Goal: Contribute content: Add original content to the website for others to see

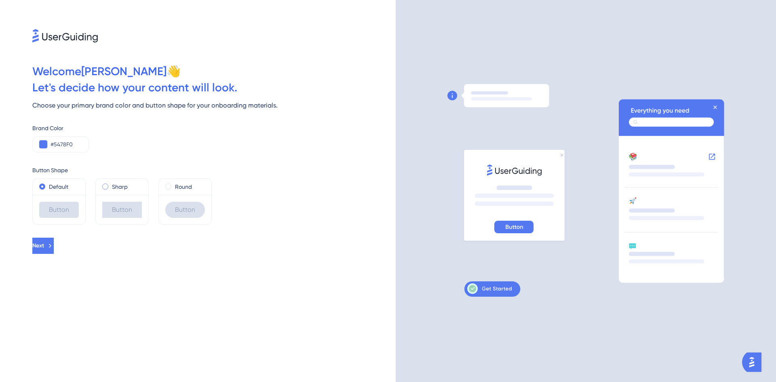
click at [104, 190] on div "Sharp" at bounding box center [122, 187] width 40 height 10
click at [45, 186] on div "Default" at bounding box center [59, 187] width 40 height 10
click at [54, 244] on icon at bounding box center [49, 245] width 7 height 7
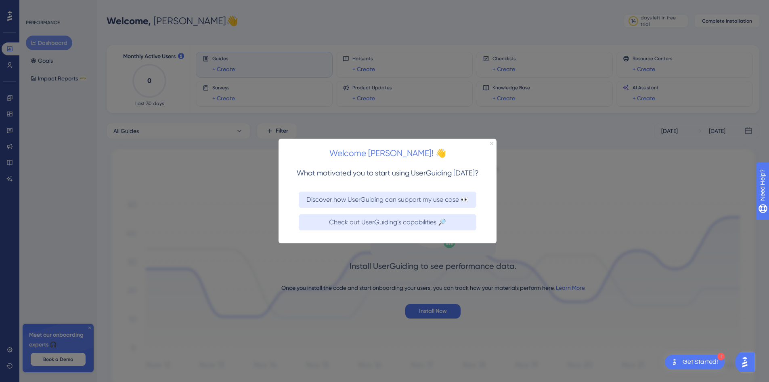
click at [493, 141] on icon "Close Preview" at bounding box center [491, 142] width 3 height 3
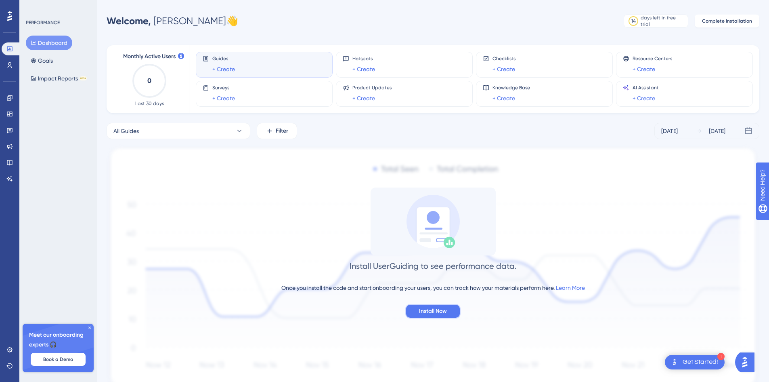
click at [429, 313] on span "Install Now" at bounding box center [433, 311] width 28 height 10
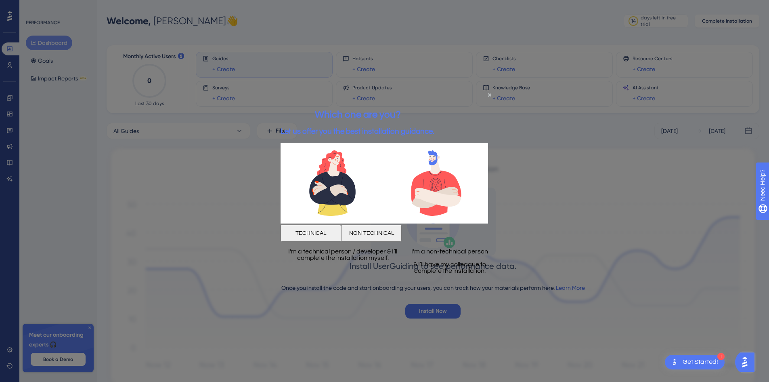
click at [341, 233] on button "TECHNICAL" at bounding box center [311, 233] width 61 height 17
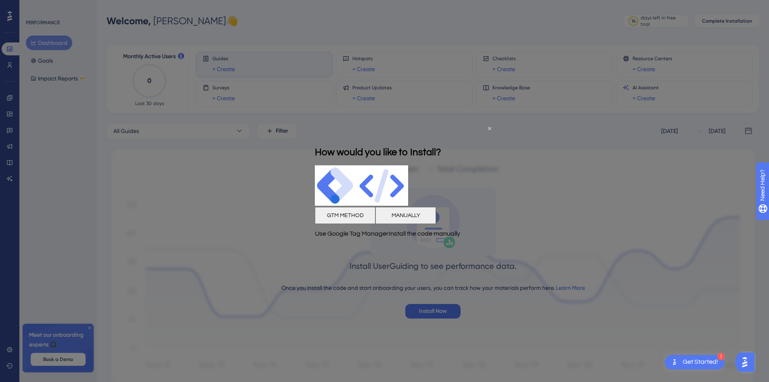
click at [340, 220] on button "GTM METHOD" at bounding box center [345, 214] width 61 height 17
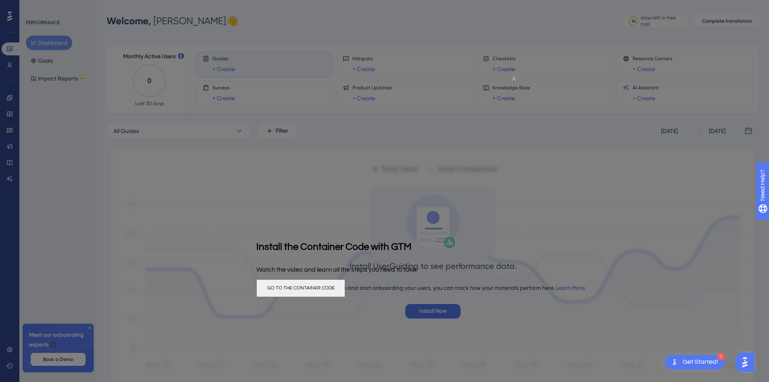
click at [513, 78] on icon "Close Preview" at bounding box center [514, 78] width 3 height 3
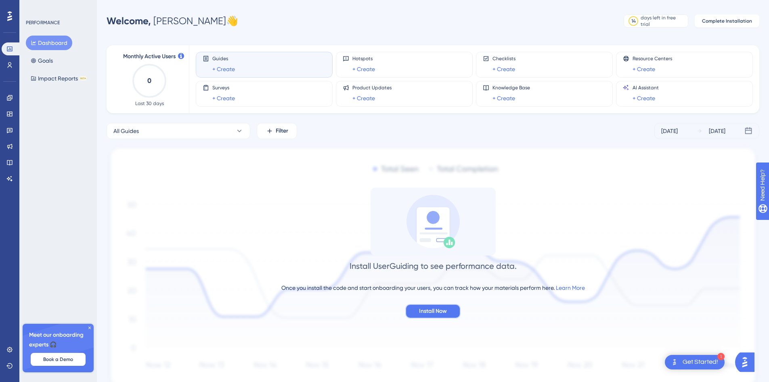
click at [426, 316] on button "Install Now" at bounding box center [433, 311] width 55 height 15
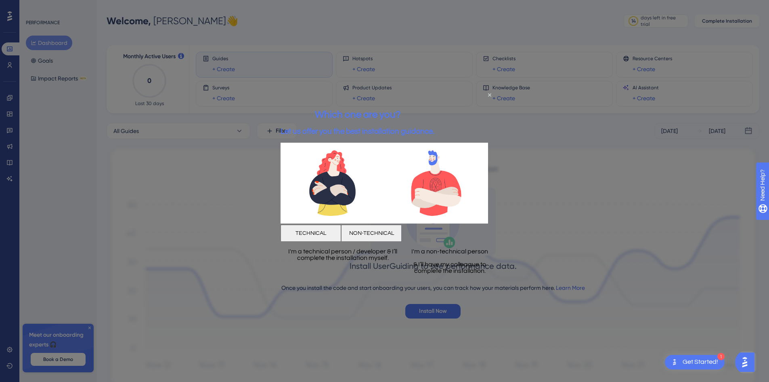
click at [402, 235] on button "NON-TECHNICAL" at bounding box center [371, 233] width 61 height 17
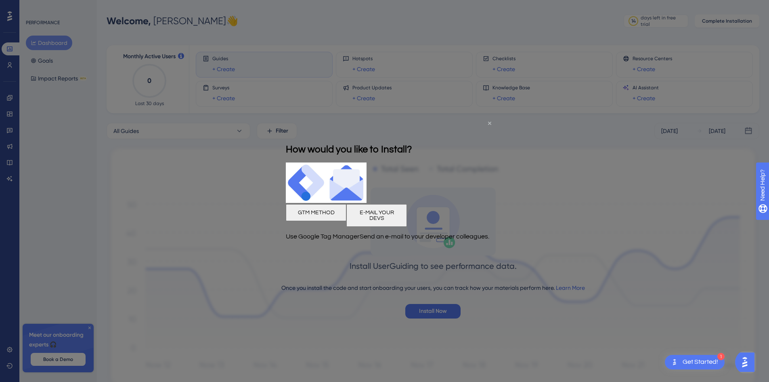
click at [489, 122] on icon "Close Preview" at bounding box center [489, 122] width 3 height 3
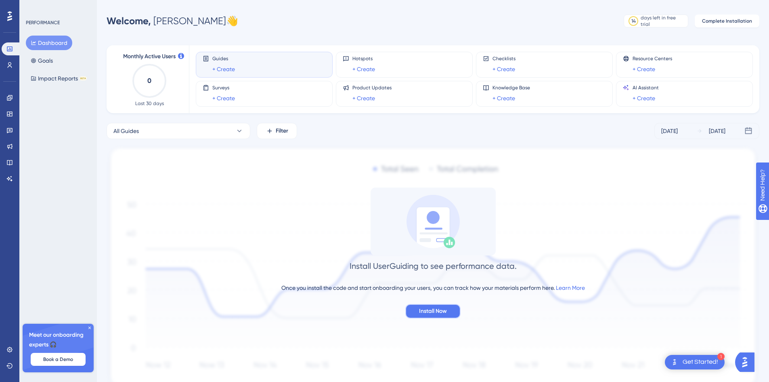
click at [438, 313] on span "Install Now" at bounding box center [433, 311] width 28 height 10
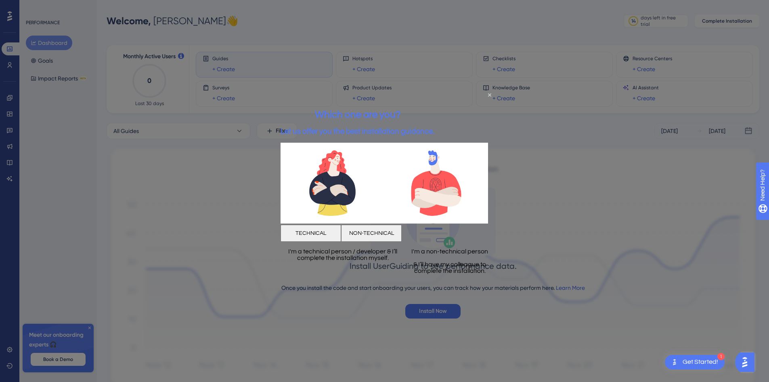
click at [339, 233] on button "TECHNICAL" at bounding box center [311, 233] width 61 height 17
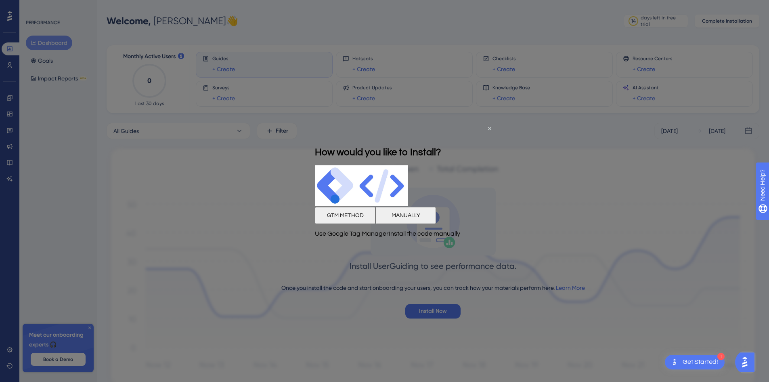
click at [436, 218] on button "MANUALLY" at bounding box center [406, 214] width 61 height 17
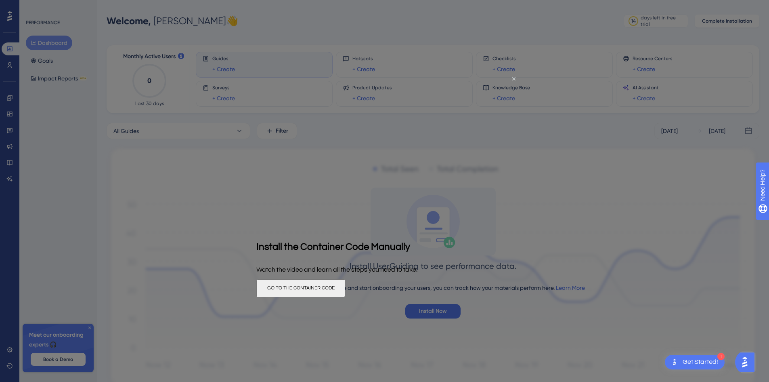
click at [345, 287] on button "GO TO THE CONTAINER CODE" at bounding box center [300, 288] width 89 height 18
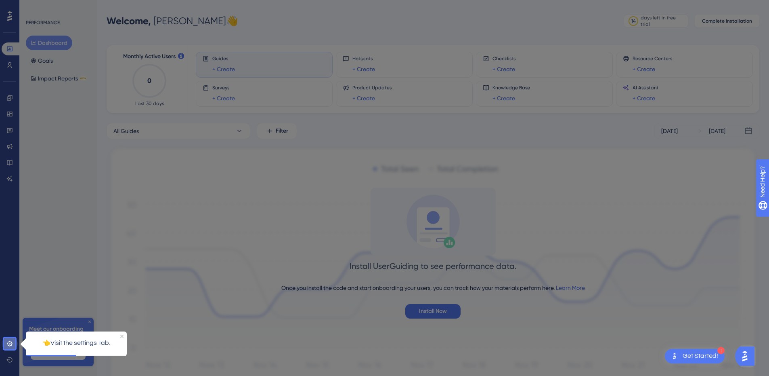
click at [6, 340] on icon at bounding box center [9, 343] width 6 height 6
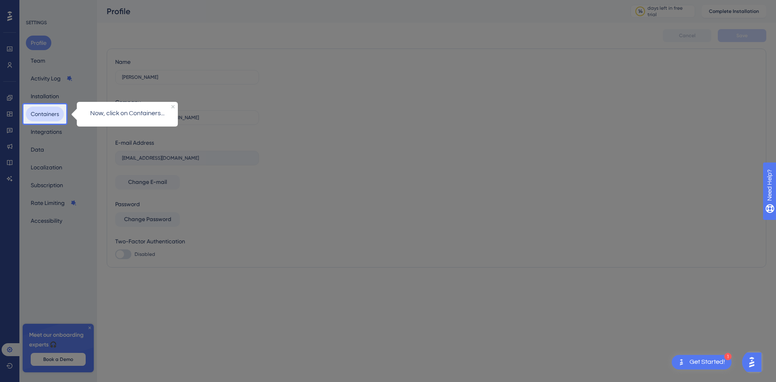
click at [45, 113] on button "Containers" at bounding box center [45, 114] width 38 height 15
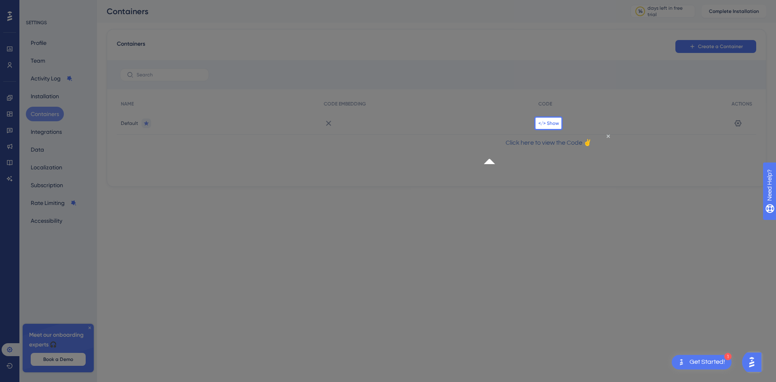
click at [549, 124] on span "</> Show" at bounding box center [548, 123] width 21 height 6
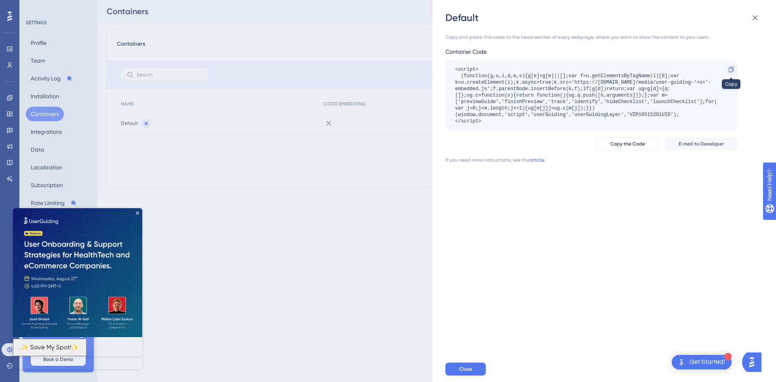
click at [733, 68] on icon at bounding box center [730, 69] width 5 height 5
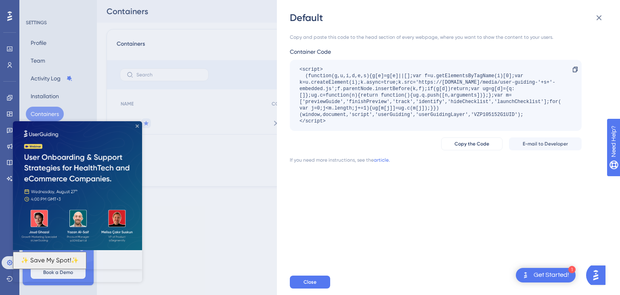
click at [137, 126] on icon "Close Preview" at bounding box center [137, 125] width 3 height 3
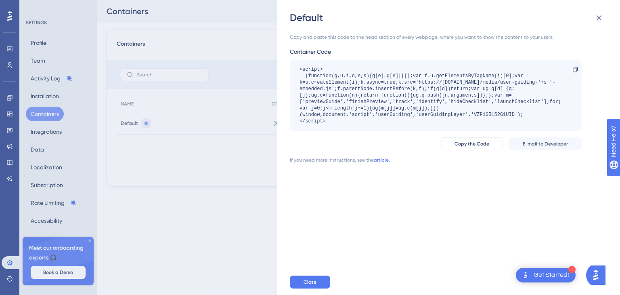
click at [10, 259] on div "Default Copy and paste this code to the head section of every webpage, where yo…" at bounding box center [310, 147] width 620 height 295
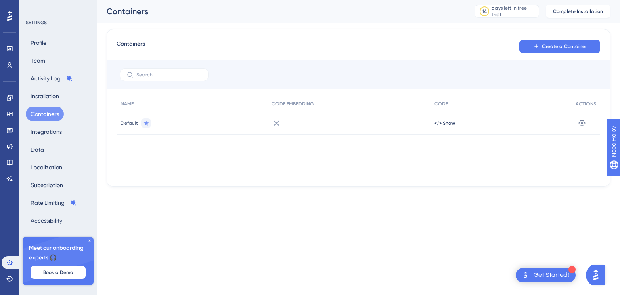
click at [10, 219] on div "Performance Users Engagement Widgets Feedback Product Updates Knowledge Base AI…" at bounding box center [9, 147] width 19 height 295
click at [10, 50] on icon at bounding box center [9, 48] width 5 height 5
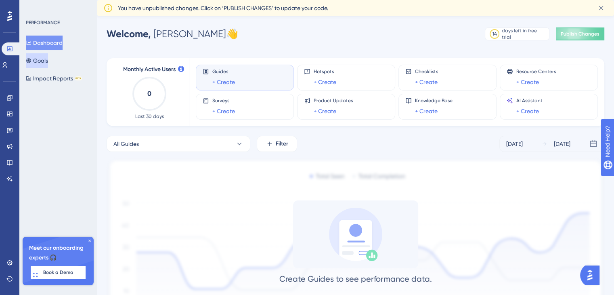
click at [48, 63] on button "Goals" at bounding box center [37, 60] width 22 height 15
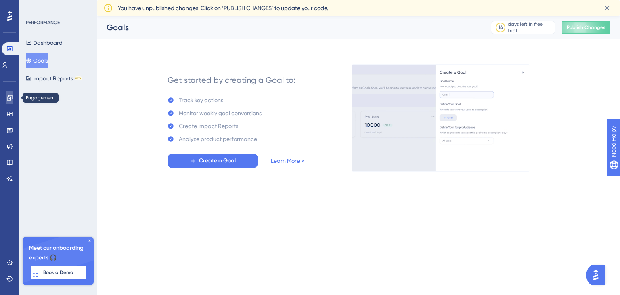
click at [9, 95] on icon at bounding box center [9, 97] width 5 height 5
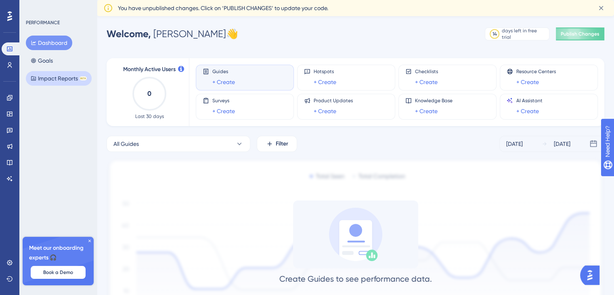
click at [44, 80] on button "Impact Reports BETA" at bounding box center [59, 78] width 66 height 15
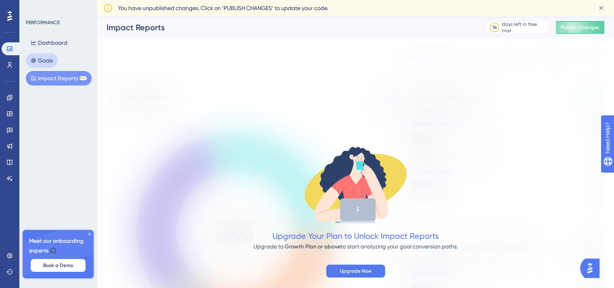
click at [47, 63] on button "Goals" at bounding box center [42, 60] width 32 height 15
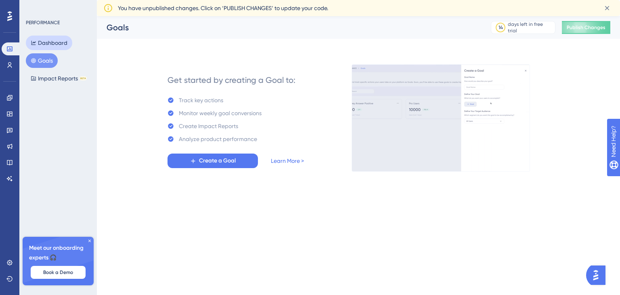
click at [56, 38] on button "Dashboard" at bounding box center [49, 43] width 46 height 15
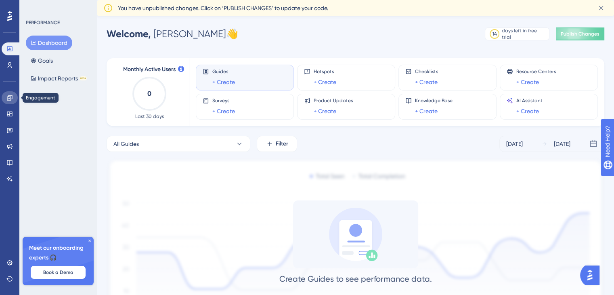
click at [15, 101] on link at bounding box center [10, 97] width 16 height 13
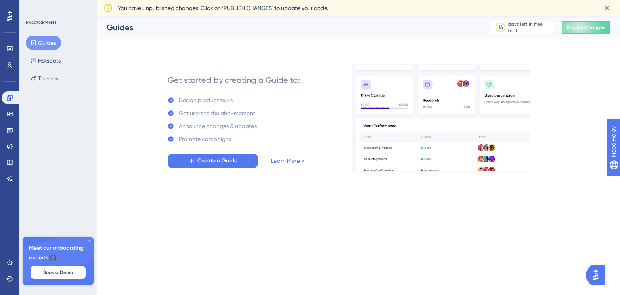
click at [11, 19] on icon at bounding box center [9, 16] width 5 height 10
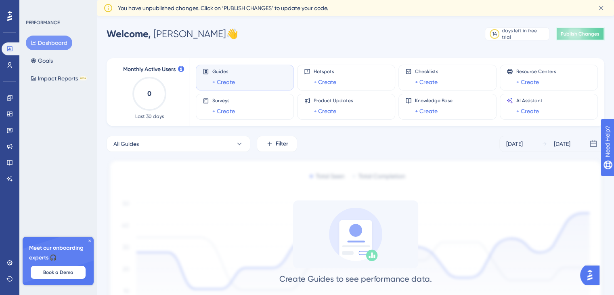
click at [568, 36] on span "Publish Changes" at bounding box center [580, 34] width 39 height 6
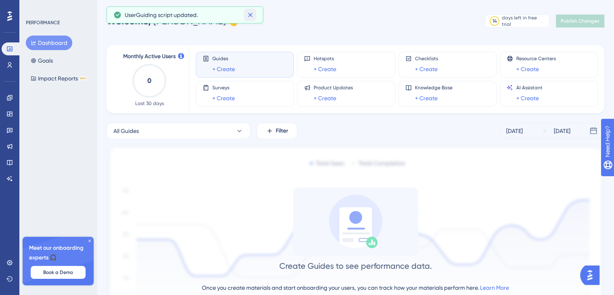
click at [251, 13] on icon at bounding box center [250, 15] width 4 height 4
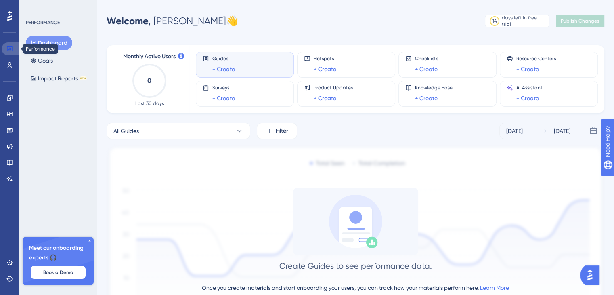
click at [10, 48] on icon at bounding box center [9, 49] width 6 height 6
drag, startPoint x: 47, startPoint y: 36, endPoint x: 30, endPoint y: 46, distance: 19.5
click at [47, 36] on button "Dashboard" at bounding box center [49, 43] width 46 height 15
click at [9, 118] on link at bounding box center [10, 113] width 16 height 13
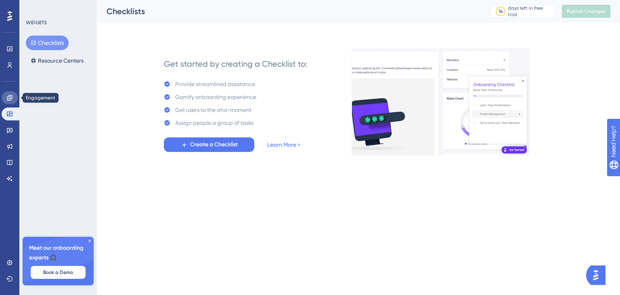
click at [11, 97] on icon at bounding box center [9, 97] width 5 height 5
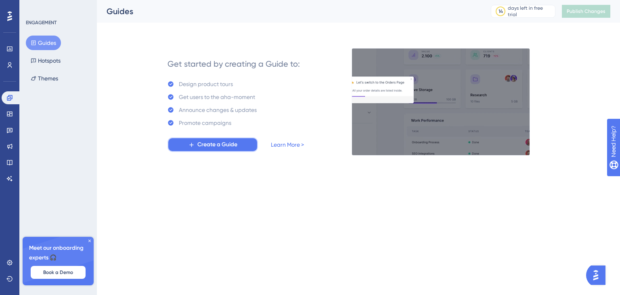
click at [225, 145] on span "Create a Guide" at bounding box center [218, 145] width 40 height 10
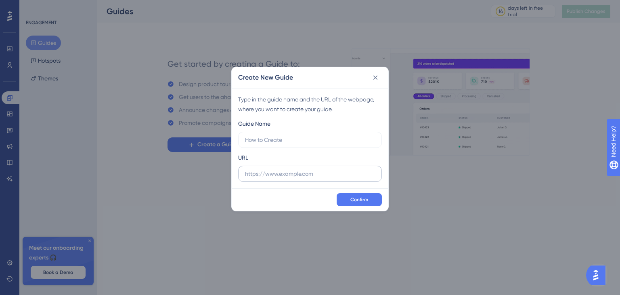
click at [257, 179] on label at bounding box center [310, 174] width 144 height 16
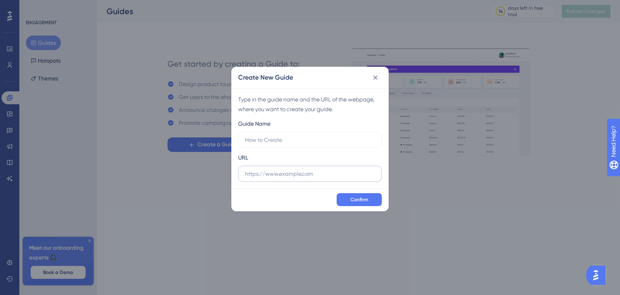
click at [257, 178] on input "text" at bounding box center [310, 173] width 130 height 9
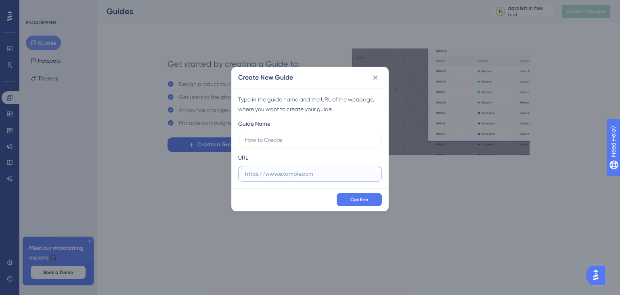
click at [257, 176] on input "text" at bounding box center [310, 173] width 130 height 9
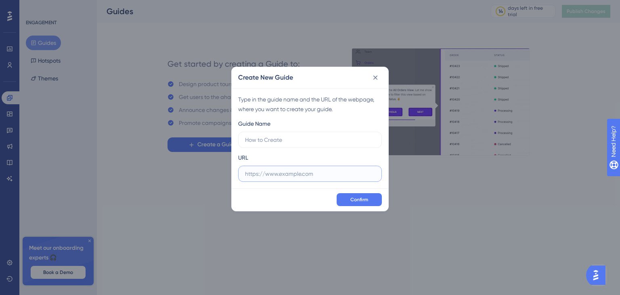
paste input "http://localhost:5224/"
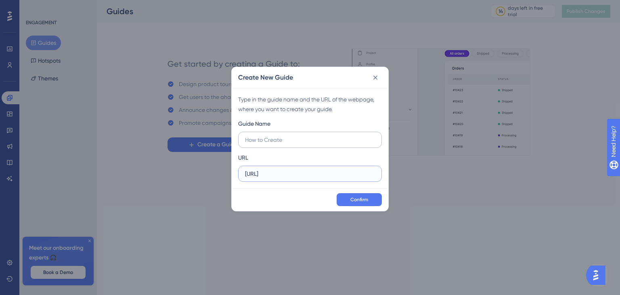
type input "http://localhost:5224/"
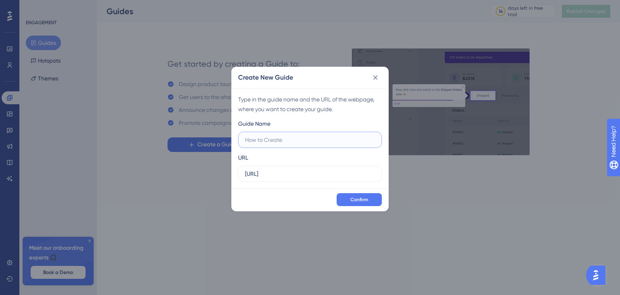
click at [257, 141] on input "text" at bounding box center [310, 139] width 130 height 9
type input "Teste"
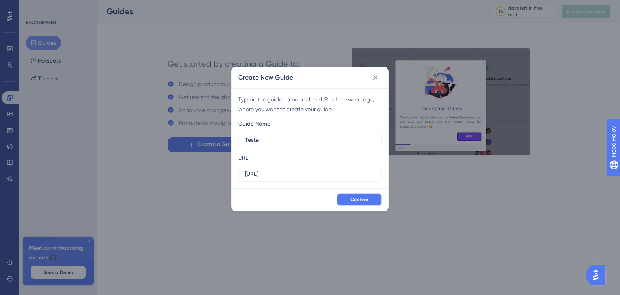
click at [362, 198] on span "Confirm" at bounding box center [360, 199] width 18 height 6
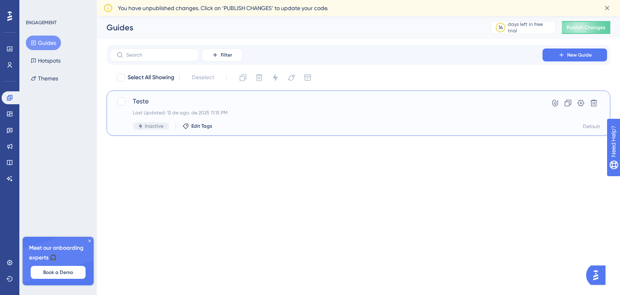
click at [253, 109] on div "Last Updated: 12 de ago. de 2025 11:15 PM" at bounding box center [326, 112] width 387 height 6
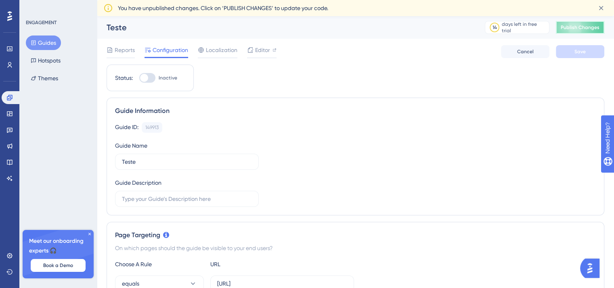
click at [584, 26] on span "Publish Changes" at bounding box center [580, 27] width 39 height 6
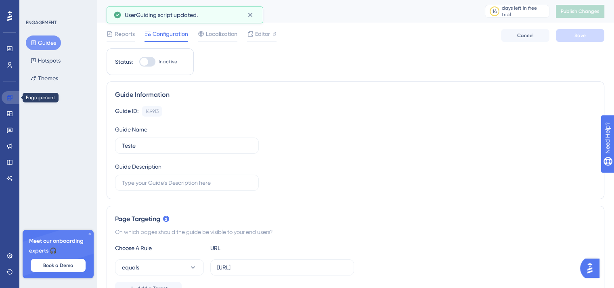
click at [11, 95] on icon at bounding box center [9, 97] width 5 height 5
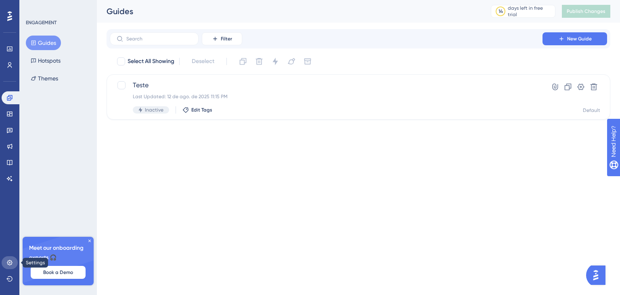
click at [9, 260] on icon at bounding box center [9, 262] width 5 height 5
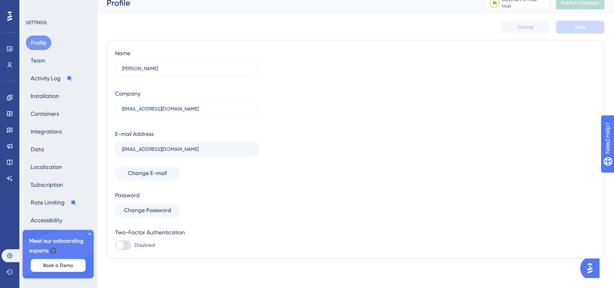
scroll to position [11, 0]
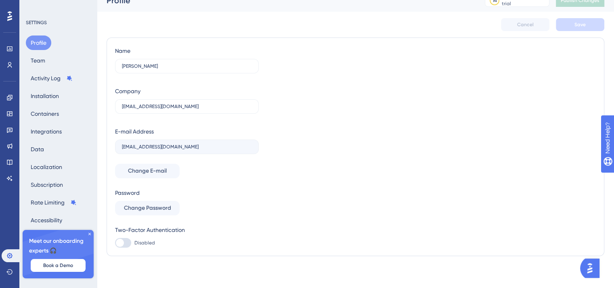
click at [87, 235] on icon at bounding box center [89, 234] width 5 height 5
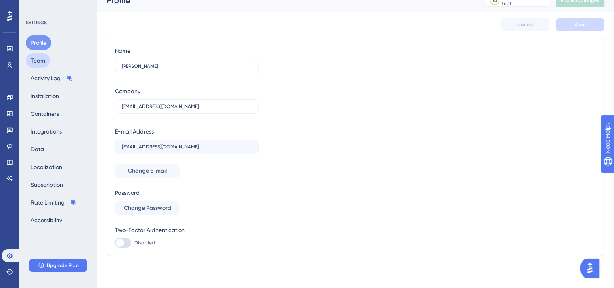
click at [41, 61] on button "Team" at bounding box center [38, 60] width 24 height 15
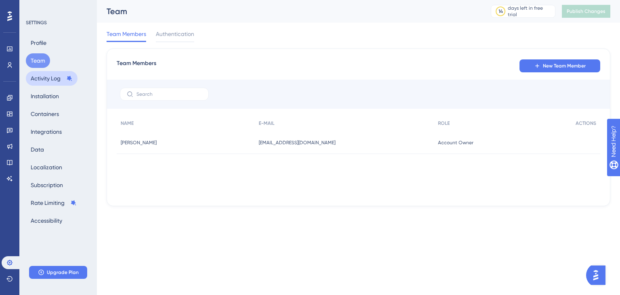
click at [45, 81] on button "Activity Log" at bounding box center [52, 78] width 52 height 15
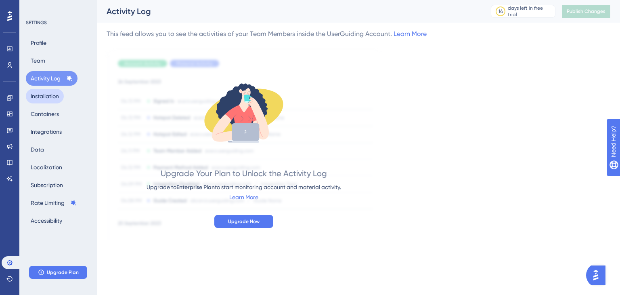
click at [43, 98] on button "Installation" at bounding box center [45, 96] width 38 height 15
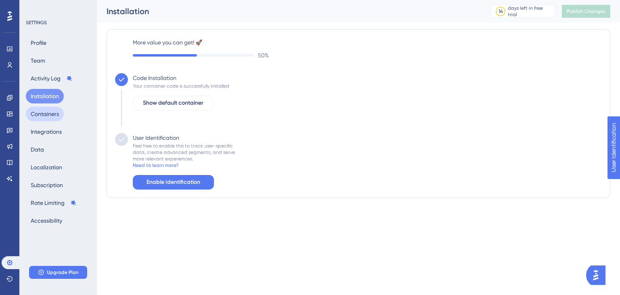
click at [43, 114] on button "Containers" at bounding box center [45, 114] width 38 height 15
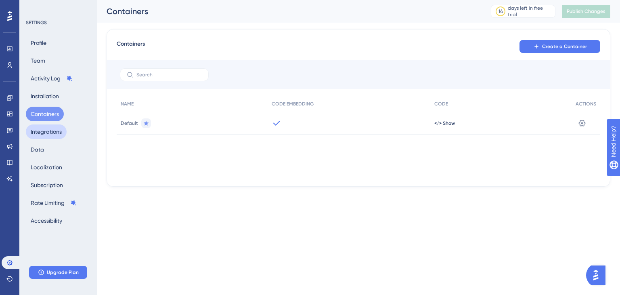
click at [43, 127] on button "Integrations" at bounding box center [46, 131] width 41 height 15
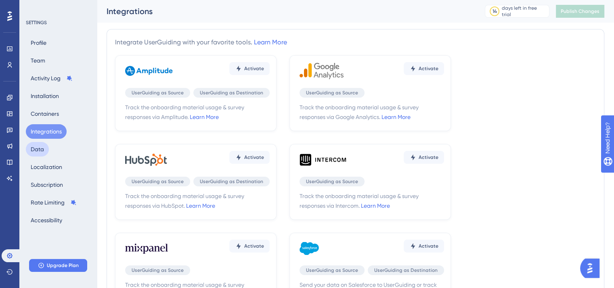
click at [39, 151] on button "Data" at bounding box center [37, 149] width 23 height 15
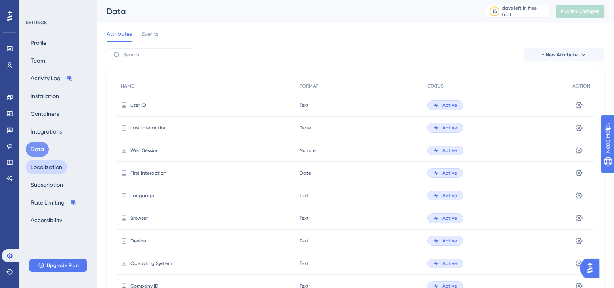
click at [40, 164] on button "Localization" at bounding box center [46, 167] width 41 height 15
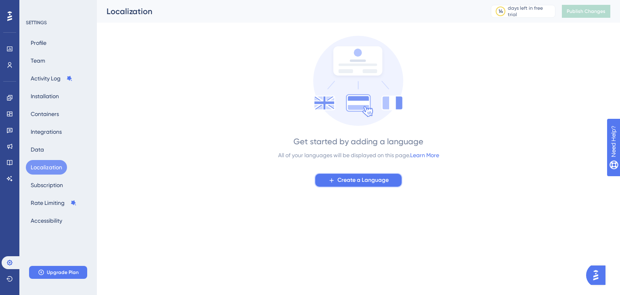
click at [387, 183] on span "Create a Language" at bounding box center [363, 180] width 51 height 10
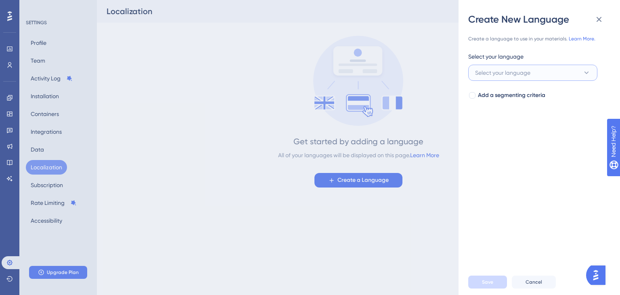
click at [501, 71] on span "Select your language" at bounding box center [502, 73] width 55 height 10
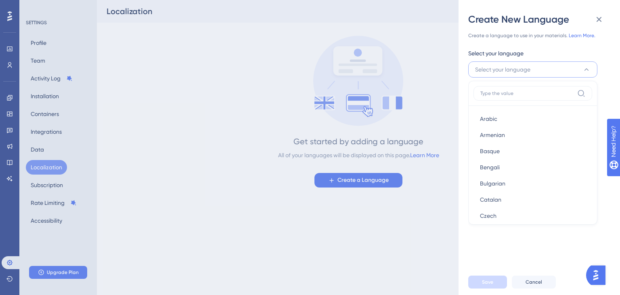
click at [494, 92] on input at bounding box center [528, 93] width 94 height 6
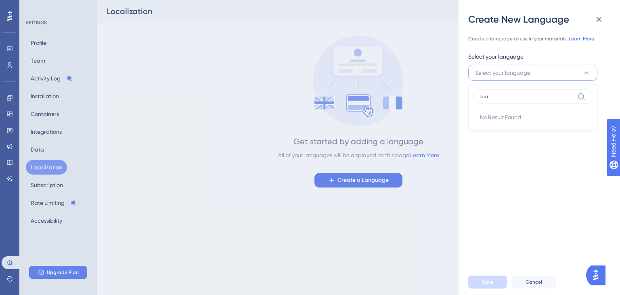
scroll to position [0, 0]
type input "b"
type input "por"
click at [495, 119] on span "Portuguese" at bounding box center [494, 122] width 29 height 10
click at [490, 283] on span "Save" at bounding box center [487, 282] width 11 height 6
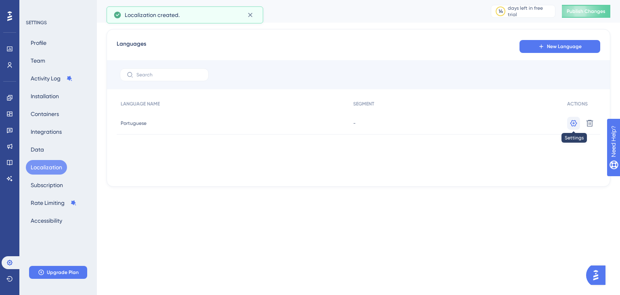
click at [572, 124] on icon at bounding box center [574, 123] width 8 height 8
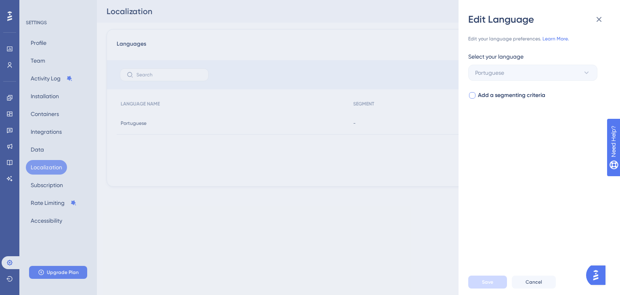
click at [476, 95] on div at bounding box center [473, 95] width 8 height 8
checkbox input "true"
click at [493, 121] on button "Select your segment" at bounding box center [533, 128] width 129 height 16
click at [562, 151] on input at bounding box center [528, 151] width 94 height 6
drag, startPoint x: 509, startPoint y: 247, endPoint x: 536, endPoint y: 273, distance: 37.7
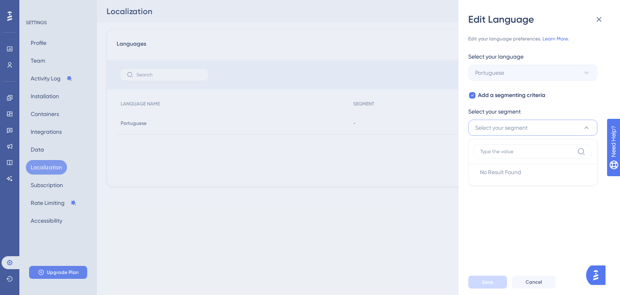
click at [517, 251] on div "Edit your language preferences. Learn More. Select your language Portuguese Add…" at bounding box center [543, 147] width 149 height 243
click at [542, 286] on button "Cancel" at bounding box center [534, 281] width 44 height 13
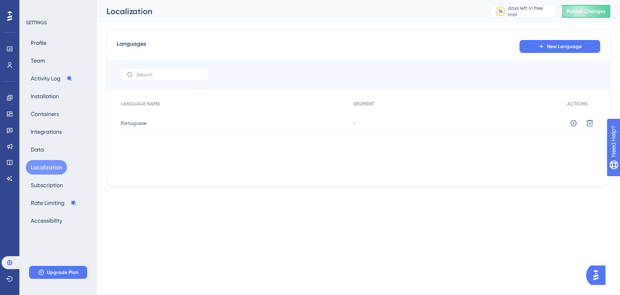
click at [347, 0] on html "Performance Users Engagement Widgets Feedback Product Updates Knowledge Base AI…" at bounding box center [310, 0] width 620 height 0
click at [53, 192] on button "Subscription" at bounding box center [47, 185] width 42 height 15
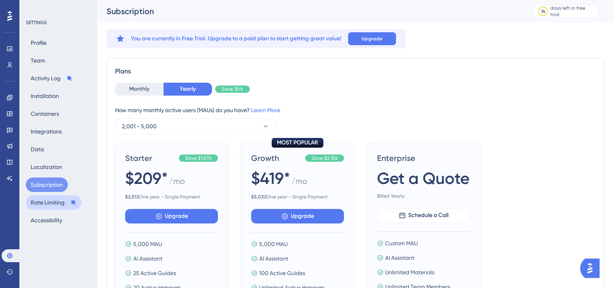
click at [48, 204] on button "Rate Limiting" at bounding box center [54, 202] width 56 height 15
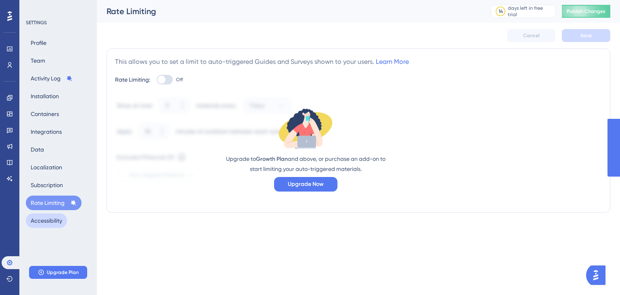
click at [46, 224] on button "Accessibility" at bounding box center [46, 220] width 41 height 15
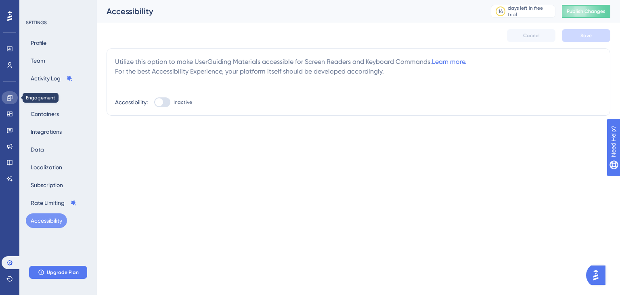
click at [13, 97] on link at bounding box center [10, 97] width 16 height 13
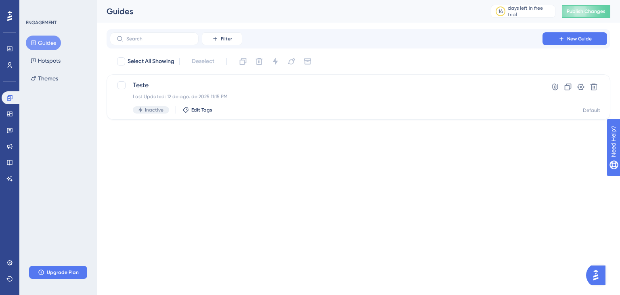
click at [44, 41] on button "Guides" at bounding box center [43, 43] width 35 height 15
click at [205, 89] on span "Teste" at bounding box center [326, 85] width 387 height 10
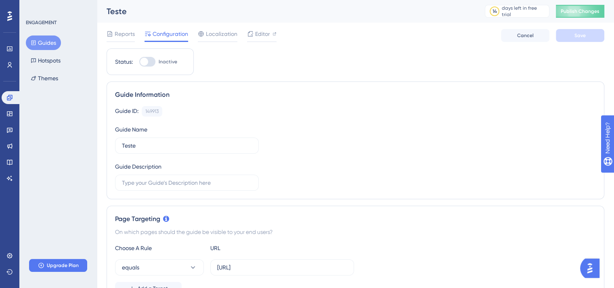
click at [154, 61] on div at bounding box center [147, 62] width 16 height 10
click at [139, 62] on input "Inactive" at bounding box center [139, 62] width 0 height 0
checkbox input "true"
click at [578, 39] on button "Save" at bounding box center [580, 35] width 48 height 13
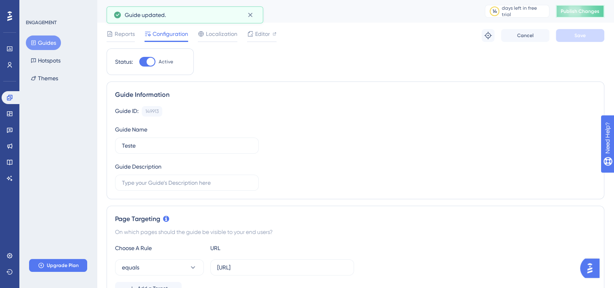
click at [583, 10] on button "Publish Changes" at bounding box center [580, 11] width 48 height 13
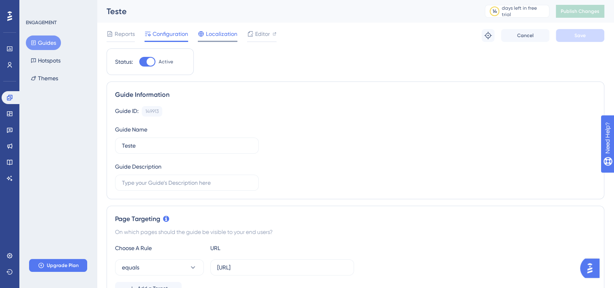
click at [220, 32] on span "Localization" at bounding box center [222, 34] width 32 height 10
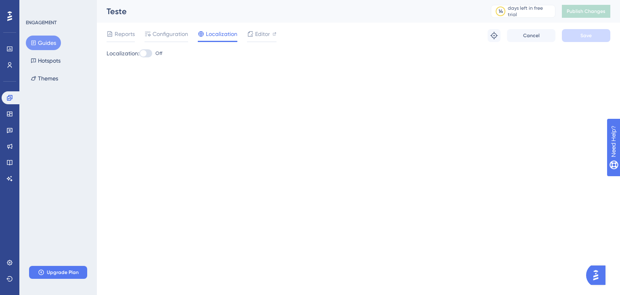
click at [156, 52] on label "Off" at bounding box center [150, 53] width 23 height 10
click at [139, 53] on input "Off" at bounding box center [139, 53] width 0 height 0
checkbox input "true"
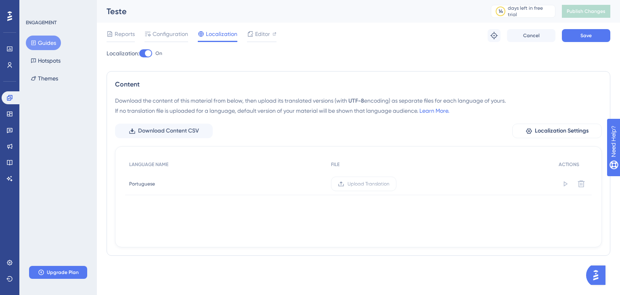
click at [230, 68] on div "Localization: On Content Download the content of this material from below, then…" at bounding box center [359, 155] width 504 height 214
click at [122, 32] on span "Reports" at bounding box center [125, 34] width 20 height 10
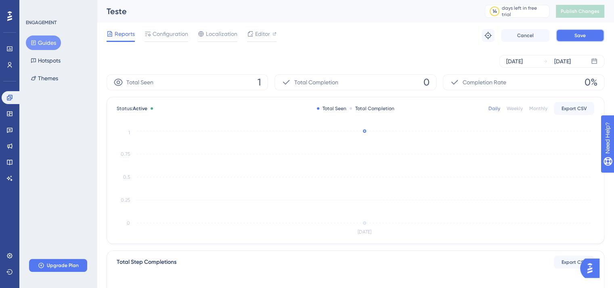
click at [580, 38] on span "Save" at bounding box center [580, 35] width 11 height 6
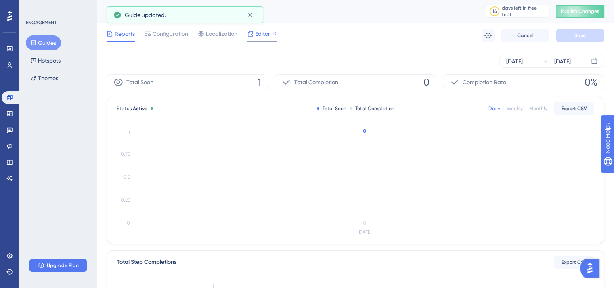
click at [264, 35] on span "Editor" at bounding box center [262, 34] width 15 height 10
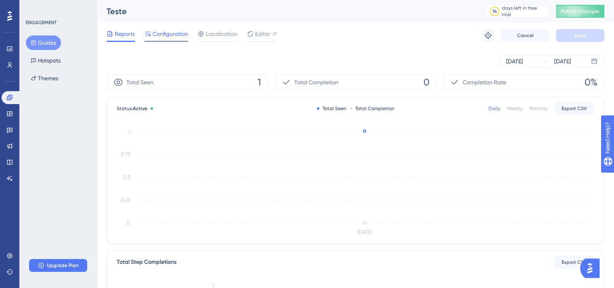
click at [155, 34] on span "Configuration" at bounding box center [171, 34] width 36 height 10
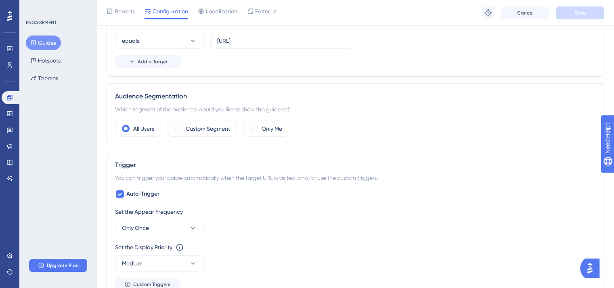
scroll to position [283, 0]
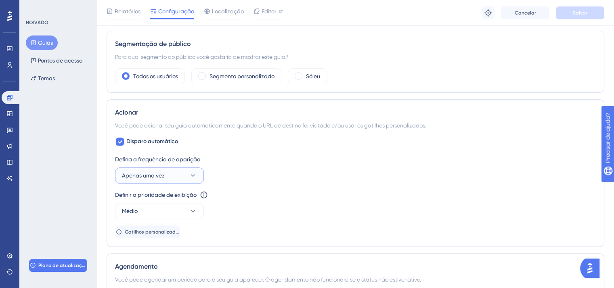
click at [139, 176] on font "Apenas uma vez" at bounding box center [143, 175] width 43 height 6
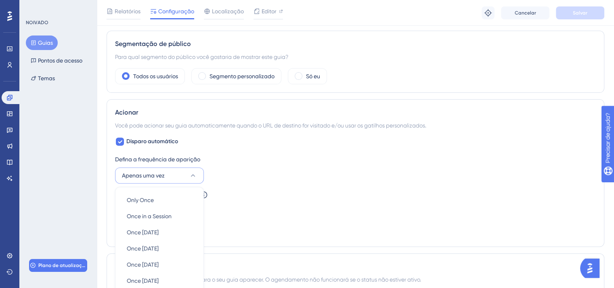
scroll to position [386, 0]
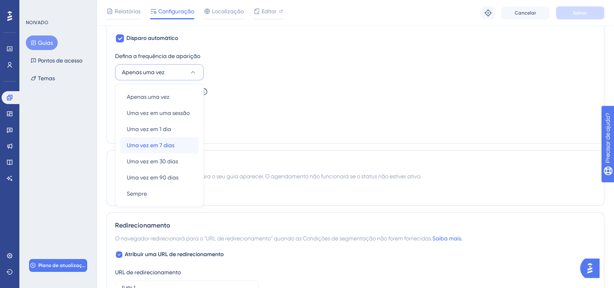
click at [160, 147] on font "Uma vez em 7 dias" at bounding box center [151, 145] width 48 height 6
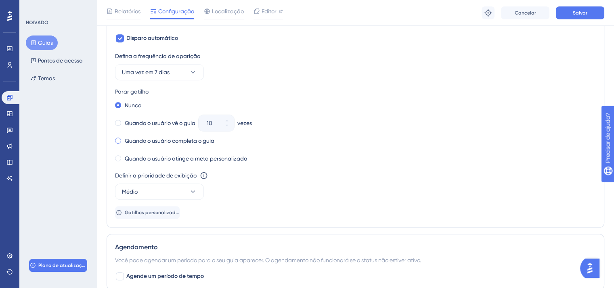
click at [118, 139] on span at bounding box center [118, 141] width 6 height 6
click at [124, 139] on input "radio" at bounding box center [124, 139] width 0 height 0
click at [118, 158] on span at bounding box center [118, 159] width 6 height 6
click at [124, 157] on input "radio" at bounding box center [124, 157] width 0 height 0
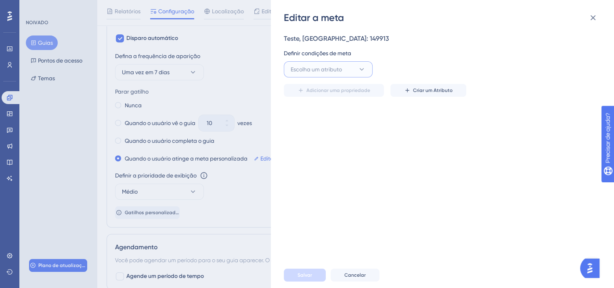
click at [333, 68] on font "Escolha um atributo" at bounding box center [316, 69] width 51 height 6
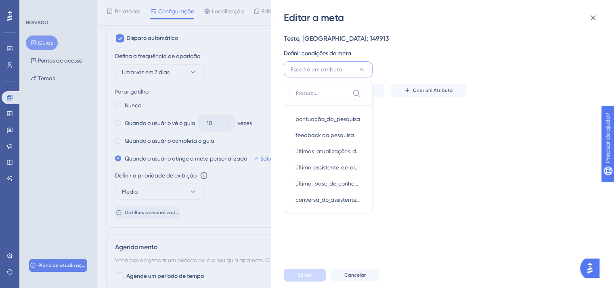
scroll to position [162, 0]
click at [349, 278] on font "Cancelar" at bounding box center [355, 276] width 21 height 6
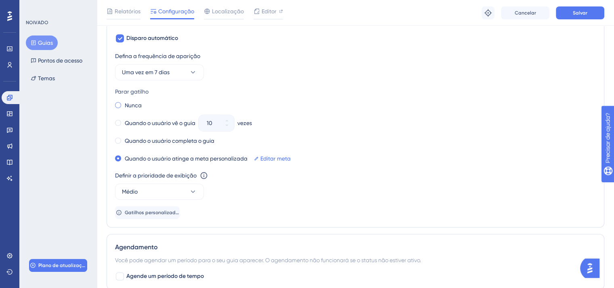
click at [118, 104] on span at bounding box center [118, 105] width 6 height 6
click at [124, 103] on input "radio" at bounding box center [124, 103] width 0 height 0
click at [147, 73] on font "Uma vez em 7 dias" at bounding box center [146, 72] width 48 height 6
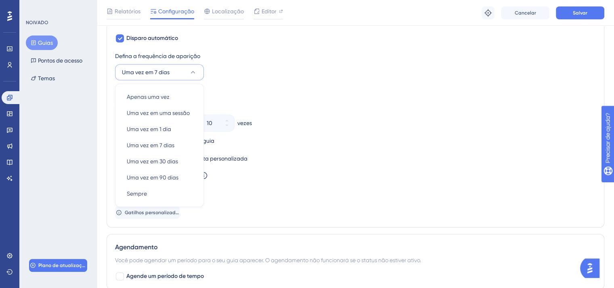
scroll to position [385, 0]
click at [141, 192] on font "Sempre" at bounding box center [137, 195] width 20 height 6
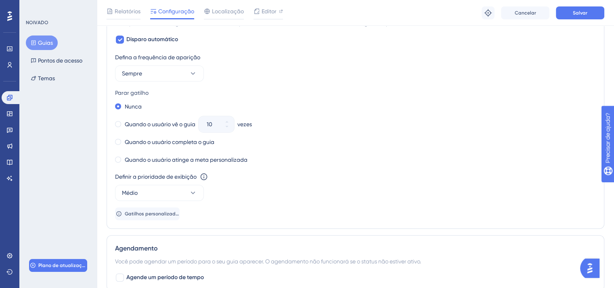
click at [302, 112] on div "Nunca Quando o usuário vê o guia 10 vezes Quando o usuário completa o guia Quan…" at bounding box center [355, 133] width 481 height 65
click at [162, 190] on button "Médio" at bounding box center [159, 193] width 89 height 16
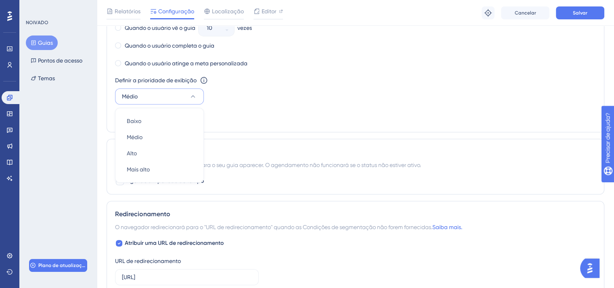
click at [290, 122] on div "Defina a frequência de aparição Sempre Parar gatilho Nunca Quando o usuário vê …" at bounding box center [355, 40] width 481 height 168
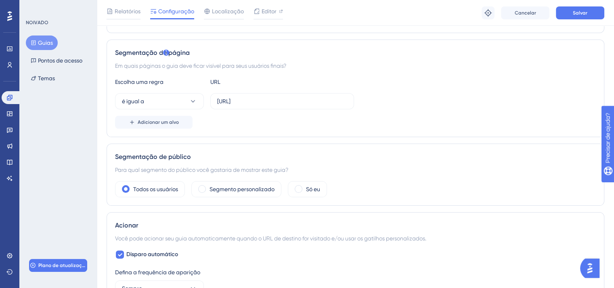
scroll to position [0, 0]
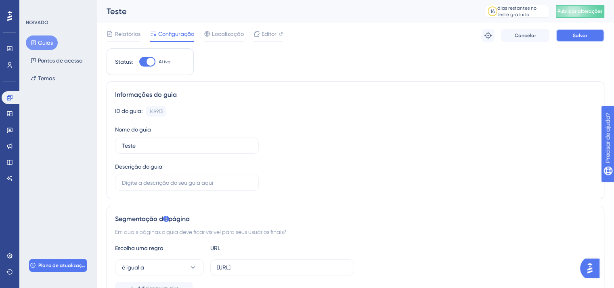
click at [572, 34] on button "Salvar" at bounding box center [580, 35] width 48 height 13
click at [44, 149] on div "NOIVADO Guias Pontos de acesso Temas Plano de atualização" at bounding box center [58, 144] width 78 height 288
